Goal: Task Accomplishment & Management: Complete application form

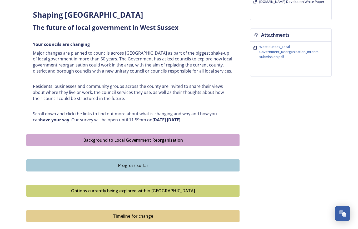
scroll to position [211, 0]
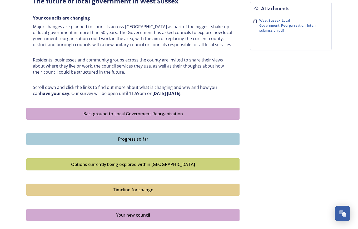
click at [43, 113] on div "Background to Local Government Reorganisation" at bounding box center [133, 113] width 208 height 6
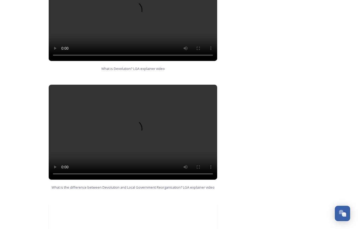
scroll to position [518, 0]
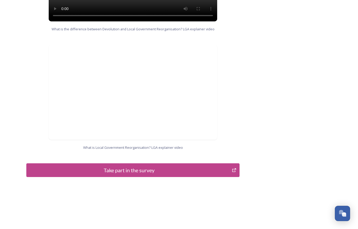
click at [129, 167] on div "Take part in the survey" at bounding box center [129, 170] width 200 height 8
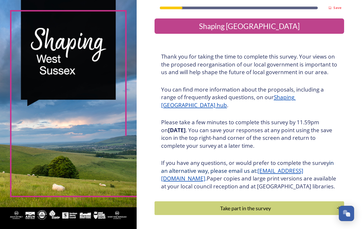
click at [293, 212] on div "Take part in the survey" at bounding box center [246, 208] width 176 height 8
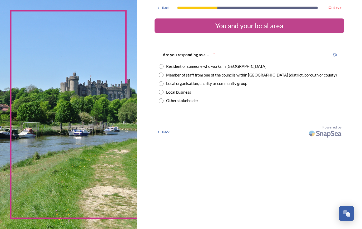
click at [160, 66] on input "radio" at bounding box center [161, 66] width 5 height 5
radio input "true"
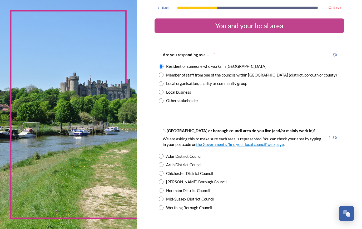
click at [159, 75] on input "radio" at bounding box center [161, 74] width 5 height 5
radio input "true"
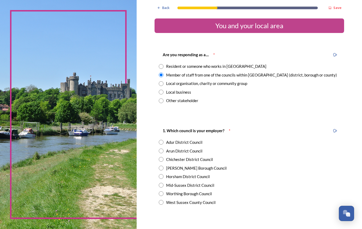
click at [159, 65] on input "radio" at bounding box center [161, 66] width 5 height 5
radio input "true"
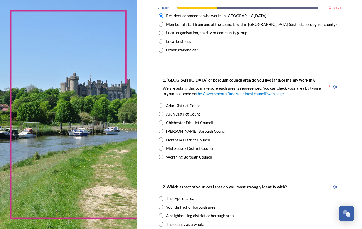
scroll to position [53, 0]
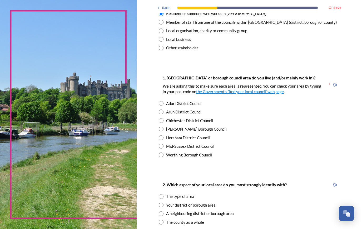
click at [156, 130] on div "1. [GEOGRAPHIC_DATA] or borough council area do you live (and/or mainly work in…" at bounding box center [250, 116] width 190 height 94
click at [159, 130] on input "radio" at bounding box center [161, 128] width 5 height 5
radio input "true"
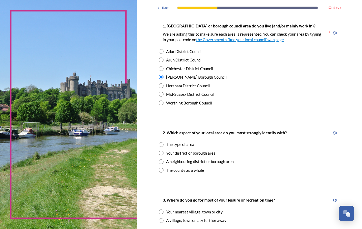
scroll to position [105, 0]
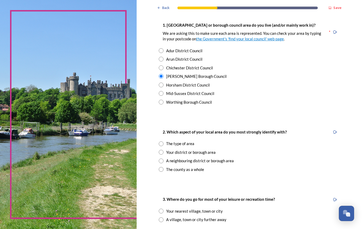
click at [159, 170] on input "radio" at bounding box center [161, 169] width 5 height 5
radio input "true"
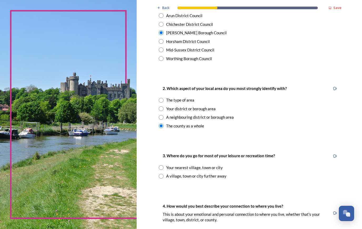
scroll to position [158, 0]
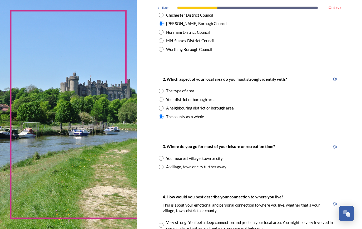
click at [159, 159] on input "radio" at bounding box center [161, 158] width 5 height 5
radio input "true"
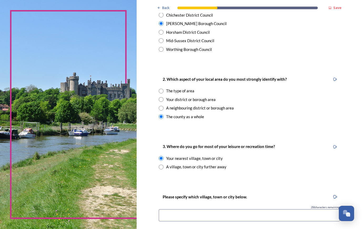
click at [160, 168] on input "radio" at bounding box center [161, 166] width 5 height 5
radio input "true"
click at [159, 158] on input "radio" at bounding box center [161, 158] width 5 height 5
radio input "true"
click at [145, 187] on div "Back Save You and your local area Are you responding as a.... * Resident or som…" at bounding box center [250, 180] width 226 height 676
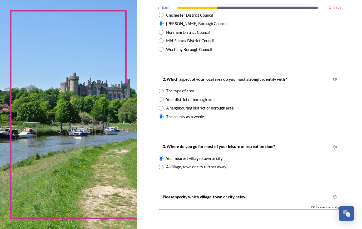
click at [175, 215] on input at bounding box center [249, 215] width 181 height 12
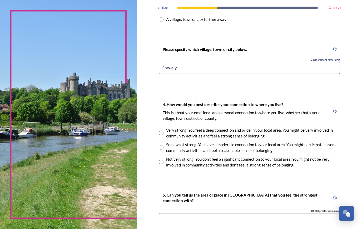
scroll to position [316, 0]
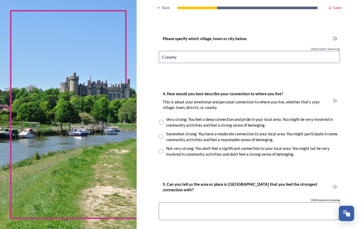
type input "Crawely"
click at [159, 150] on input "radio" at bounding box center [161, 151] width 5 height 5
radio input "true"
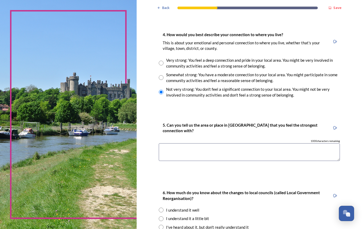
scroll to position [369, 0]
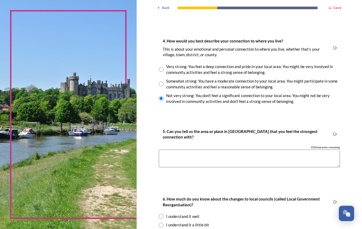
click at [159, 83] on input "radio" at bounding box center [161, 83] width 5 height 5
radio input "true"
click at [166, 155] on textarea at bounding box center [249, 158] width 181 height 18
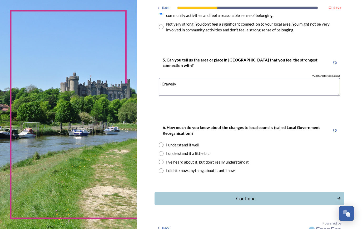
scroll to position [447, 0]
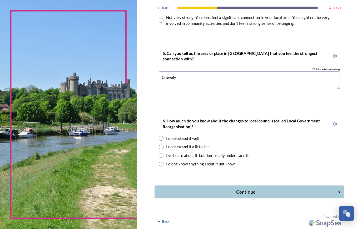
type textarea "Crawely"
click at [159, 147] on input "radio" at bounding box center [161, 146] width 5 height 5
radio input "true"
click at [277, 190] on div "Continue" at bounding box center [246, 191] width 178 height 7
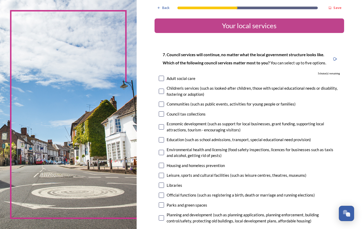
click at [159, 114] on input "checkbox" at bounding box center [161, 113] width 5 height 5
checkbox input "true"
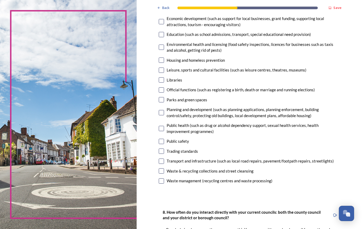
scroll to position [105, 0]
click at [160, 173] on input "checkbox" at bounding box center [161, 170] width 5 height 5
checkbox input "true"
click at [159, 161] on input "checkbox" at bounding box center [161, 160] width 5 height 5
checkbox input "true"
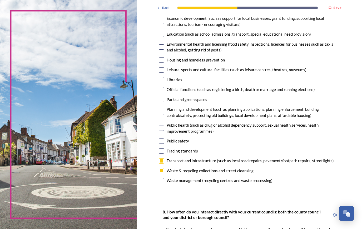
click at [159, 60] on input "checkbox" at bounding box center [161, 59] width 5 height 5
checkbox input "true"
click at [159, 101] on input "checkbox" at bounding box center [161, 99] width 5 height 5
checkbox input "true"
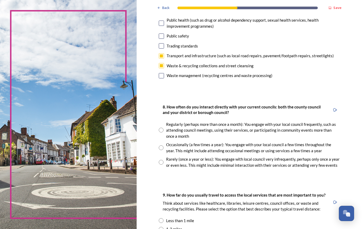
scroll to position [211, 0]
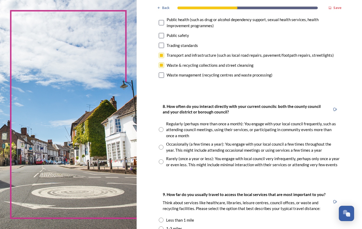
click at [161, 131] on input "radio" at bounding box center [161, 129] width 5 height 5
radio input "true"
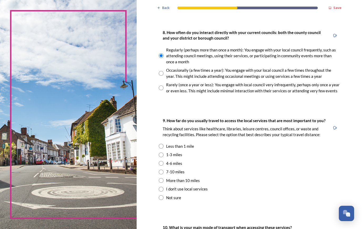
scroll to position [290, 0]
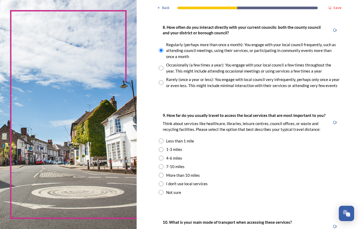
click at [160, 150] on input "radio" at bounding box center [161, 149] width 5 height 5
radio input "true"
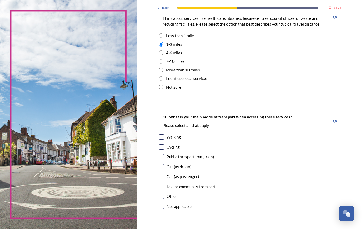
scroll to position [395, 0]
click at [159, 165] on input "checkbox" at bounding box center [161, 166] width 5 height 5
checkbox input "true"
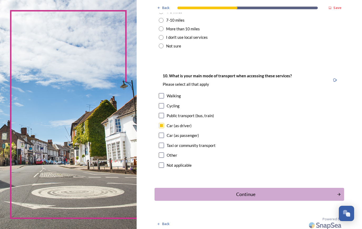
scroll to position [439, 0]
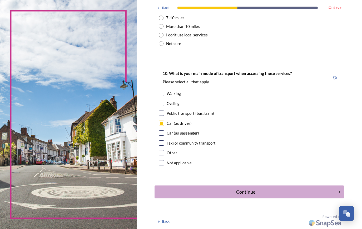
click at [251, 189] on div "Continue" at bounding box center [246, 191] width 177 height 7
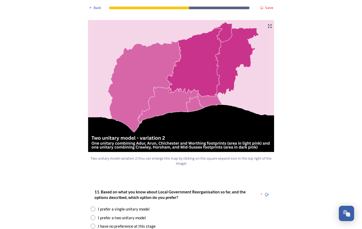
scroll to position [580, 0]
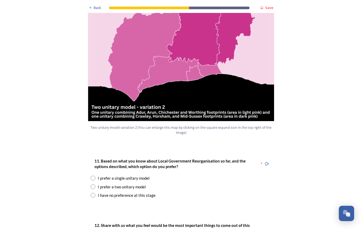
click at [91, 184] on input "radio" at bounding box center [93, 186] width 5 height 5
radio input "true"
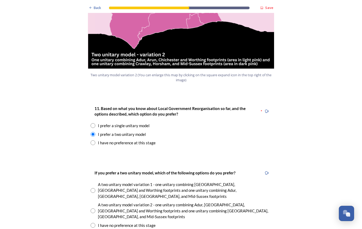
scroll to position [632, 0]
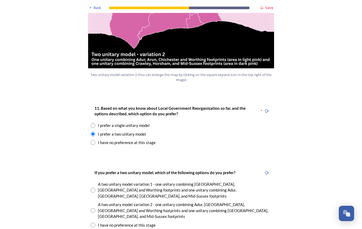
click at [92, 208] on input "radio" at bounding box center [93, 210] width 5 height 5
radio input "true"
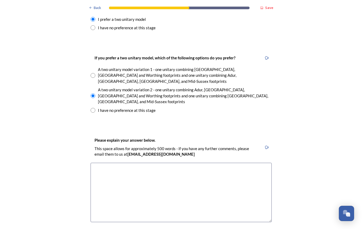
scroll to position [738, 0]
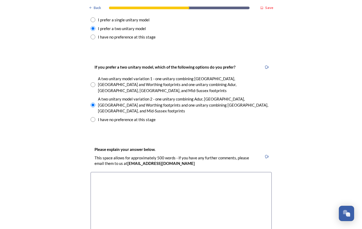
click at [160, 172] on textarea at bounding box center [181, 201] width 181 height 59
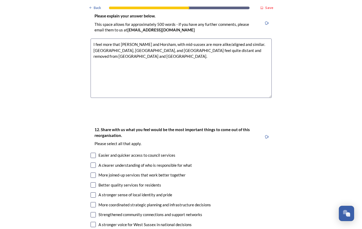
scroll to position [896, 0]
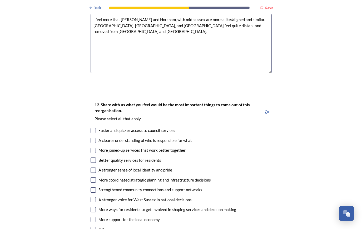
type textarea "I feel more that [PERSON_NAME] and Horsham, with mid-sussex are more alike/alig…"
click at [93, 177] on input "checkbox" at bounding box center [93, 179] width 5 height 5
checkbox input "true"
click at [91, 157] on input "checkbox" at bounding box center [93, 159] width 5 height 5
checkbox input "true"
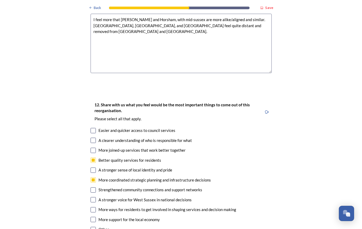
click at [91, 148] on input "checkbox" at bounding box center [93, 150] width 5 height 5
checkbox input "true"
click at [93, 128] on input "checkbox" at bounding box center [93, 130] width 5 height 5
checkbox input "true"
click at [91, 197] on input "checkbox" at bounding box center [93, 199] width 5 height 5
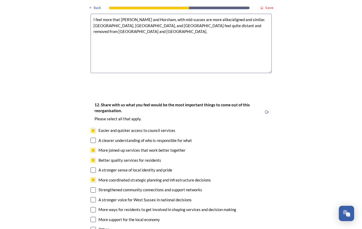
checkbox input "true"
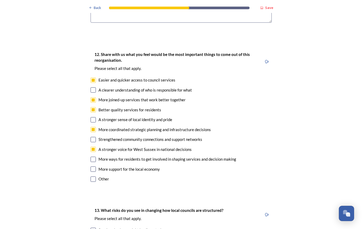
scroll to position [949, 0]
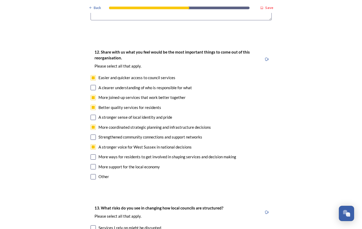
click at [91, 154] on input "checkbox" at bounding box center [93, 156] width 5 height 5
checkbox input "true"
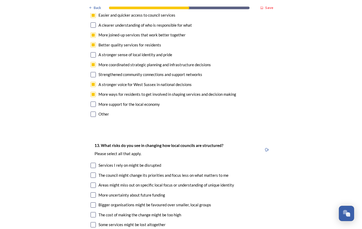
scroll to position [1028, 0]
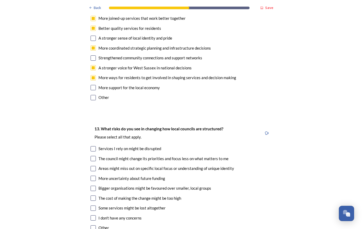
click at [91, 176] on input "checkbox" at bounding box center [93, 178] width 5 height 5
checkbox input "true"
click at [95, 155] on div "The council might change its priorities and focus less on what matters to me" at bounding box center [181, 158] width 181 height 6
checkbox input "true"
click at [92, 146] on input "checkbox" at bounding box center [93, 148] width 5 height 5
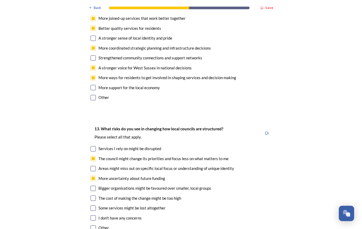
checkbox input "true"
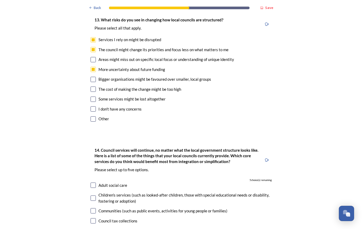
scroll to position [1212, 0]
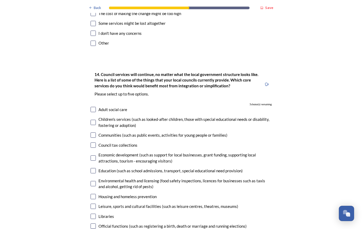
click at [91, 107] on input "checkbox" at bounding box center [93, 109] width 5 height 5
checkbox input "true"
click at [91, 120] on input "checkbox" at bounding box center [93, 122] width 5 height 5
checkbox input "true"
click at [91, 142] on input "checkbox" at bounding box center [93, 144] width 5 height 5
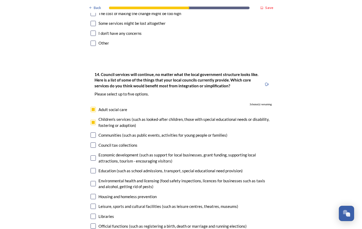
checkbox input "true"
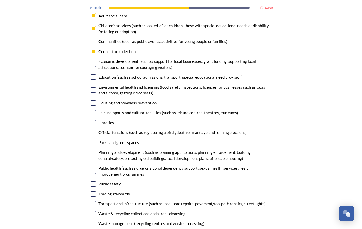
scroll to position [1318, 0]
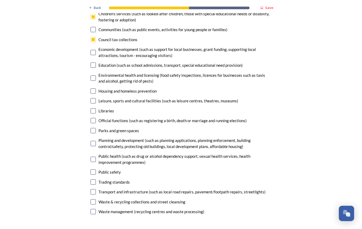
click at [92, 88] on input "checkbox" at bounding box center [93, 90] width 5 height 5
checkbox input "true"
click at [91, 189] on input "checkbox" at bounding box center [93, 191] width 5 height 5
checkbox input "true"
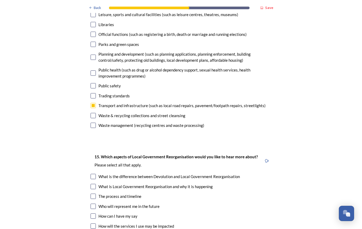
scroll to position [1449, 0]
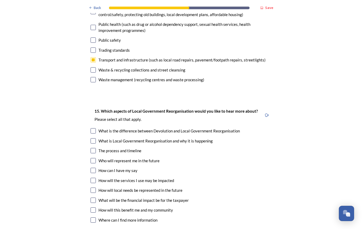
click at [91, 148] on input "checkbox" at bounding box center [93, 150] width 5 height 5
checkbox input "true"
click at [91, 178] on input "checkbox" at bounding box center [93, 180] width 5 height 5
checkbox input "true"
click at [92, 207] on input "checkbox" at bounding box center [93, 209] width 5 height 5
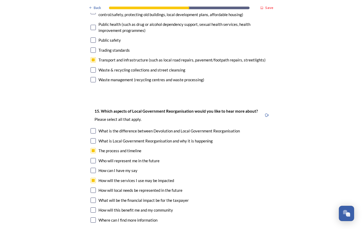
checkbox input "true"
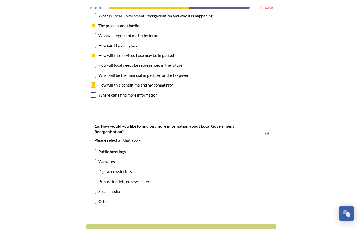
scroll to position [1581, 0]
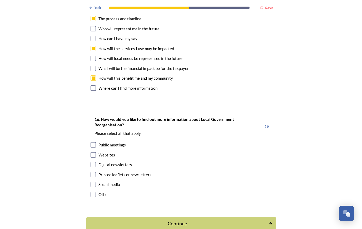
click at [92, 162] on input "checkbox" at bounding box center [93, 164] width 5 height 5
checkbox input "true"
click at [91, 172] on input "checkbox" at bounding box center [93, 174] width 5 height 5
checkbox input "true"
click at [91, 182] on input "checkbox" at bounding box center [93, 184] width 5 height 5
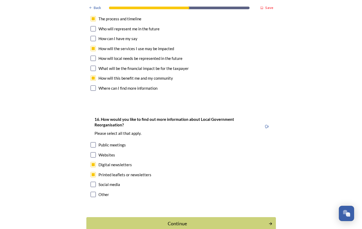
checkbox input "true"
click at [190, 217] on button "Continue" at bounding box center [181, 223] width 192 height 13
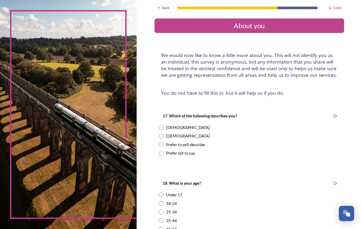
click at [159, 135] on input "radio" at bounding box center [161, 136] width 5 height 5
radio input "true"
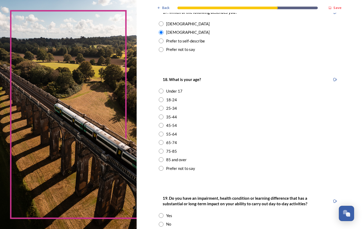
scroll to position [105, 0]
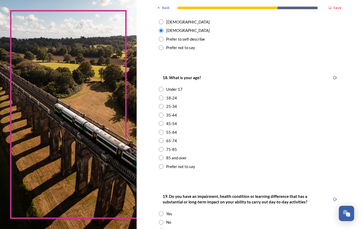
click at [160, 132] on input "radio" at bounding box center [161, 132] width 5 height 5
radio input "true"
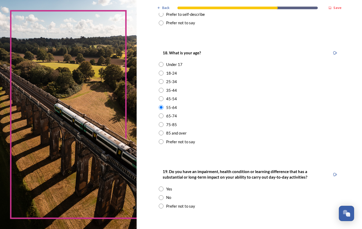
scroll to position [184, 0]
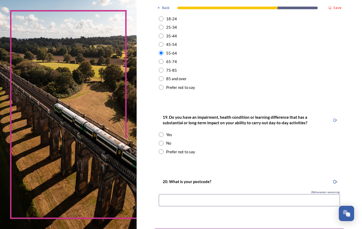
drag, startPoint x: 159, startPoint y: 144, endPoint x: 162, endPoint y: 144, distance: 3.2
click at [160, 144] on input "radio" at bounding box center [161, 143] width 5 height 5
radio input "true"
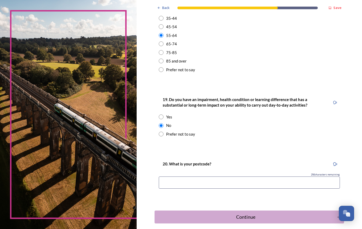
scroll to position [211, 0]
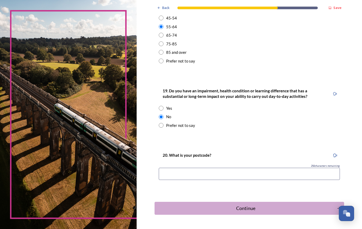
click at [209, 171] on input at bounding box center [249, 174] width 181 height 12
type input "RH11 7LL"
click at [256, 203] on button "Continue" at bounding box center [250, 208] width 192 height 13
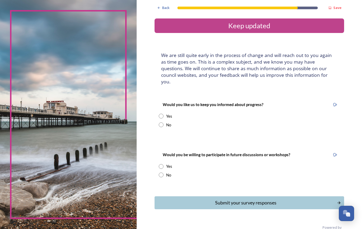
click at [159, 114] on input "radio" at bounding box center [161, 116] width 5 height 5
radio input "true"
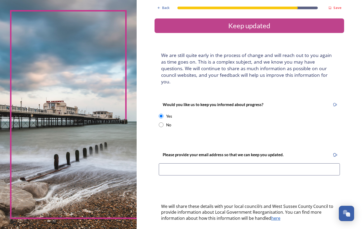
click at [192, 164] on input at bounding box center [249, 169] width 181 height 12
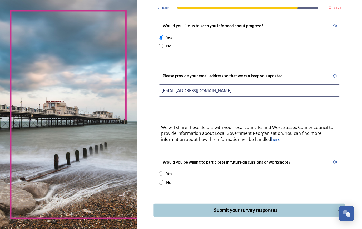
scroll to position [79, 0]
type input "[EMAIL_ADDRESS][DOMAIN_NAME]"
click at [159, 179] on input "radio" at bounding box center [161, 181] width 5 height 5
radio input "true"
click at [160, 171] on input "radio" at bounding box center [161, 173] width 5 height 5
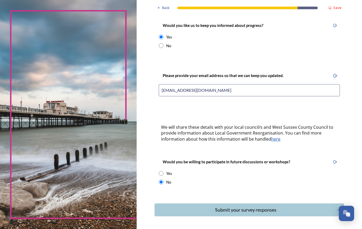
radio input "true"
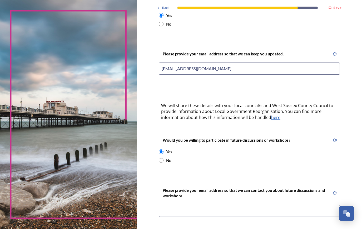
scroll to position [132, 0]
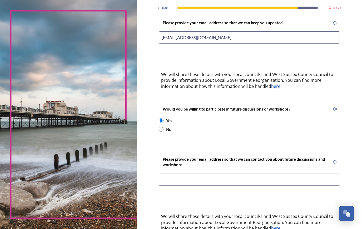
click at [159, 127] on input "radio" at bounding box center [161, 129] width 5 height 5
radio input "true"
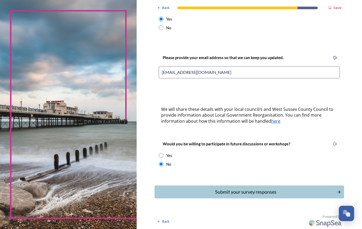
scroll to position [90, 0]
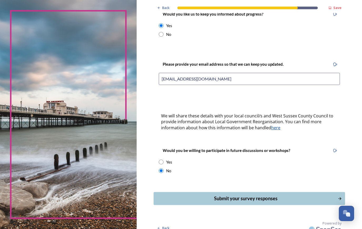
click at [249, 195] on div "Submit your survey responses" at bounding box center [246, 198] width 178 height 7
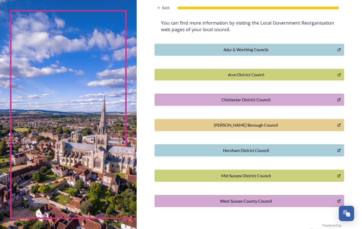
scroll to position [105, 0]
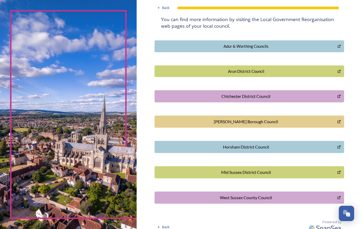
click at [202, 124] on div "[PERSON_NAME] Borough Council" at bounding box center [246, 121] width 177 height 6
